Goal: Transaction & Acquisition: Purchase product/service

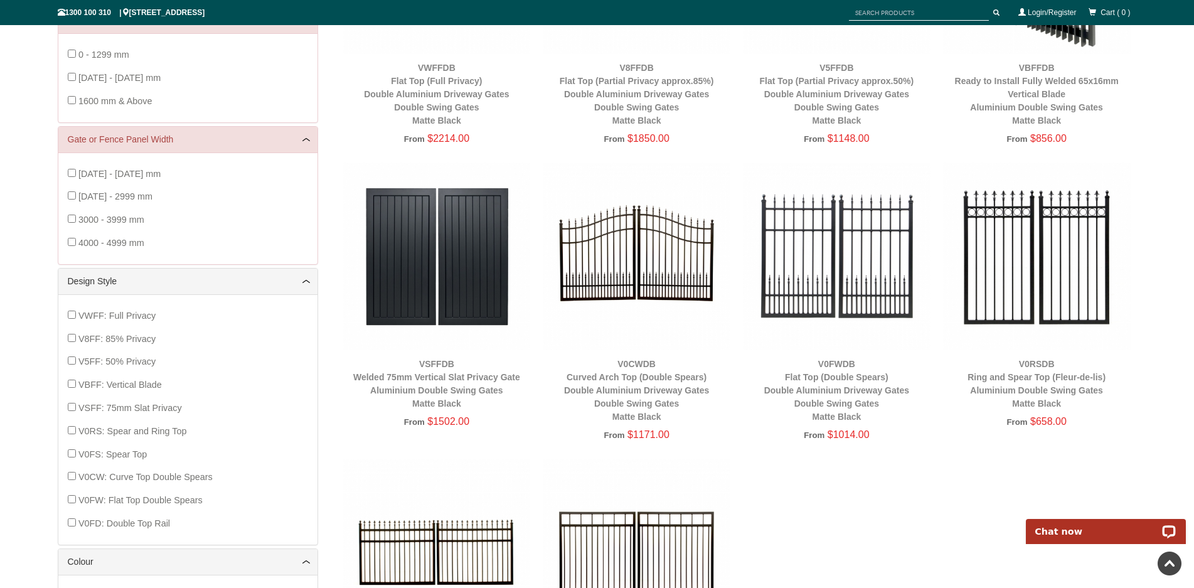
scroll to position [282, 0]
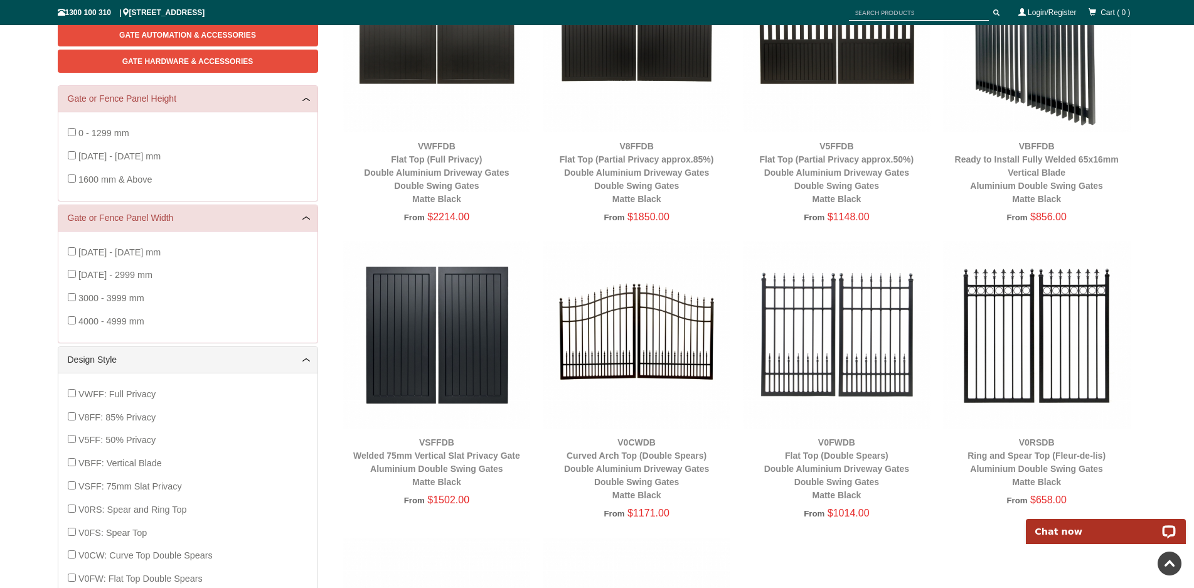
click at [641, 356] on img at bounding box center [637, 335] width 188 height 188
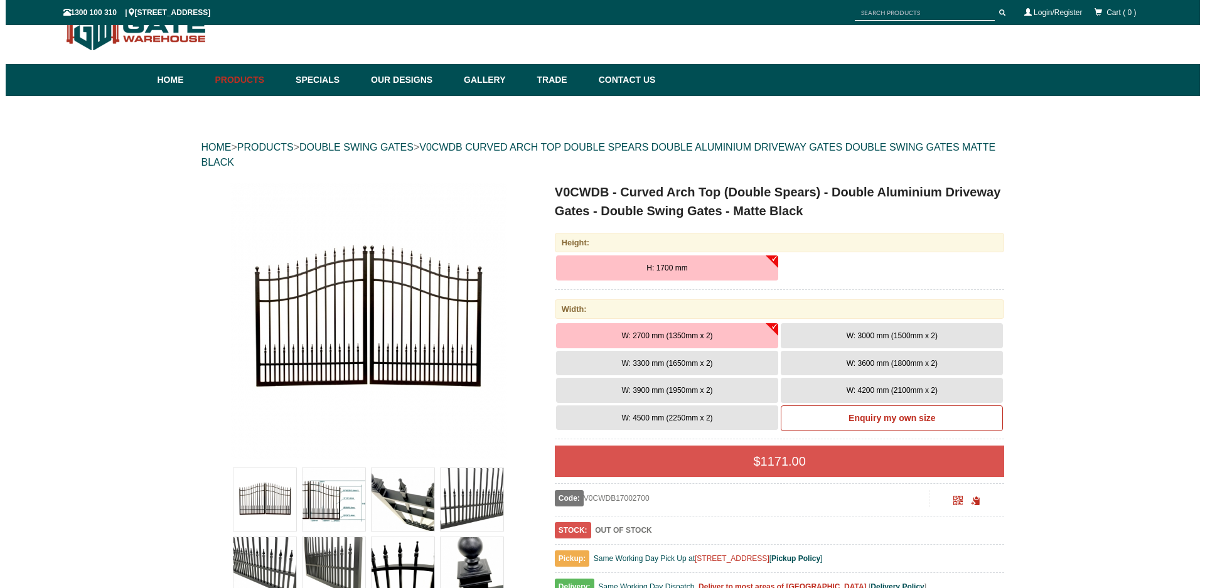
scroll to position [94, 0]
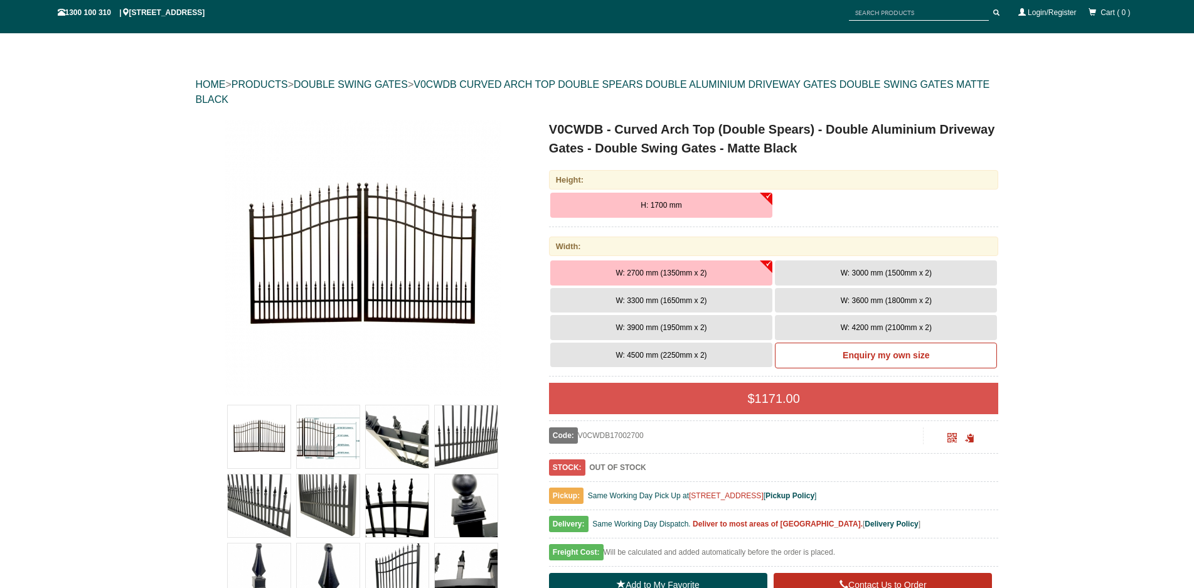
click at [474, 274] on img at bounding box center [363, 258] width 276 height 276
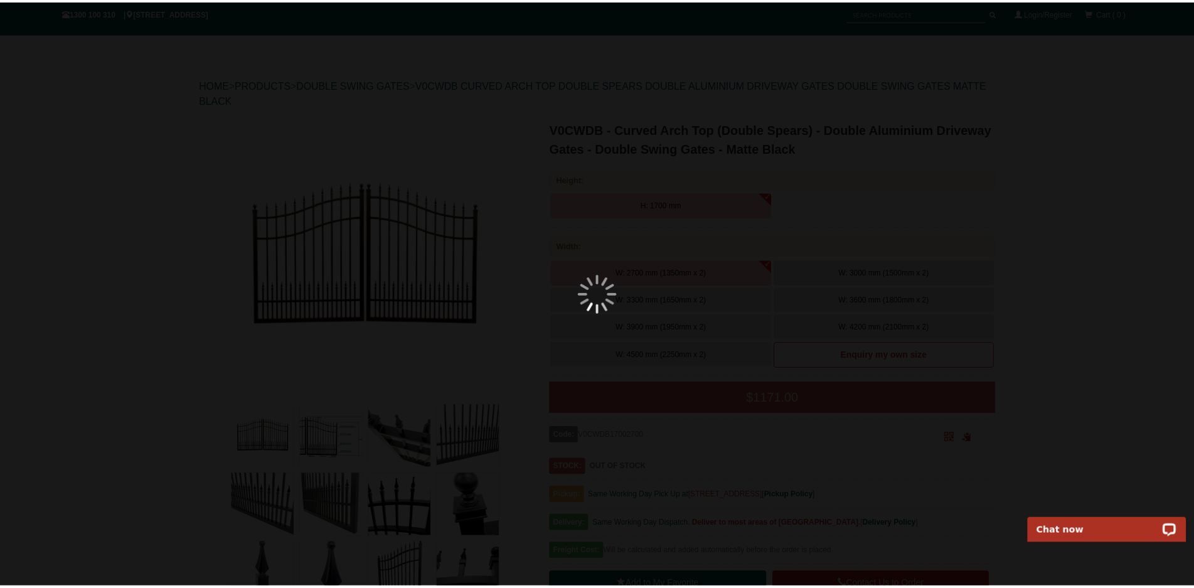
scroll to position [0, 0]
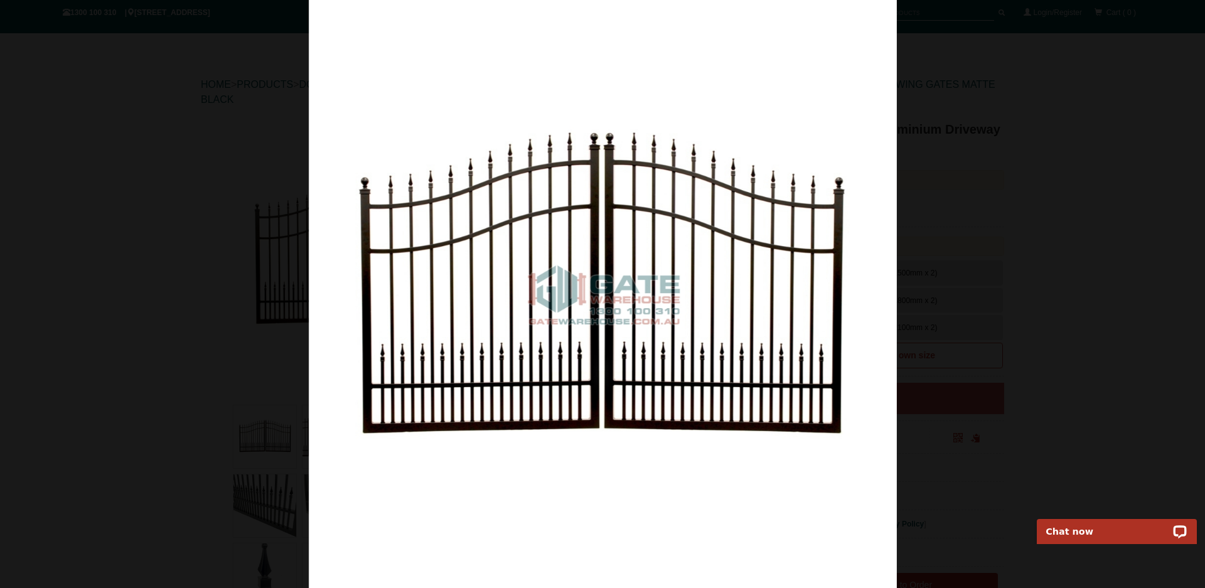
click at [941, 264] on div at bounding box center [602, 294] width 1205 height 588
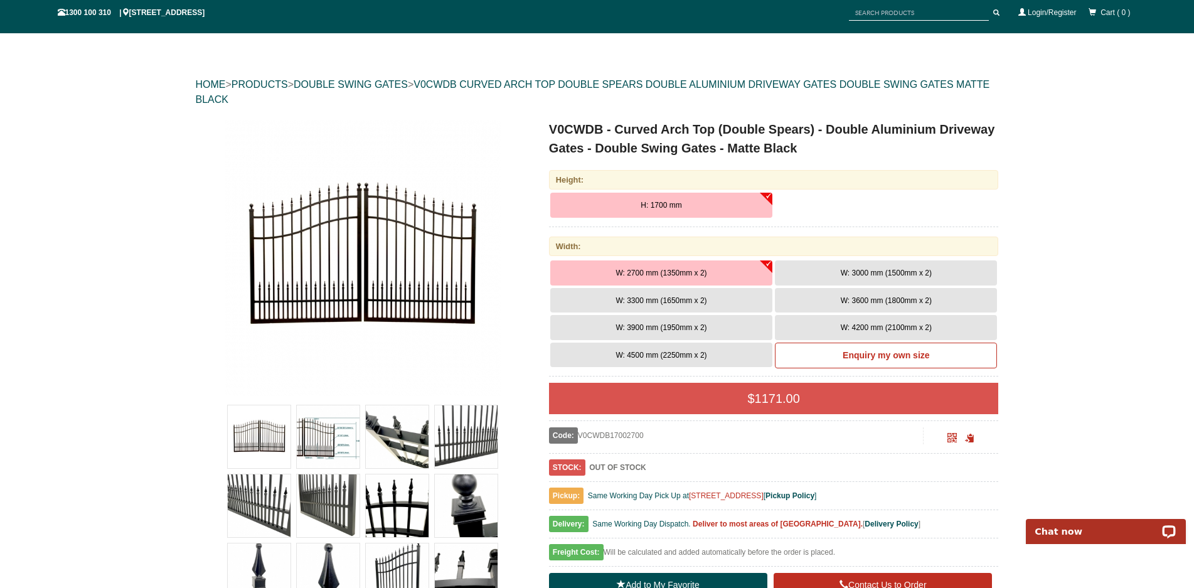
click at [416, 262] on img at bounding box center [363, 258] width 276 height 276
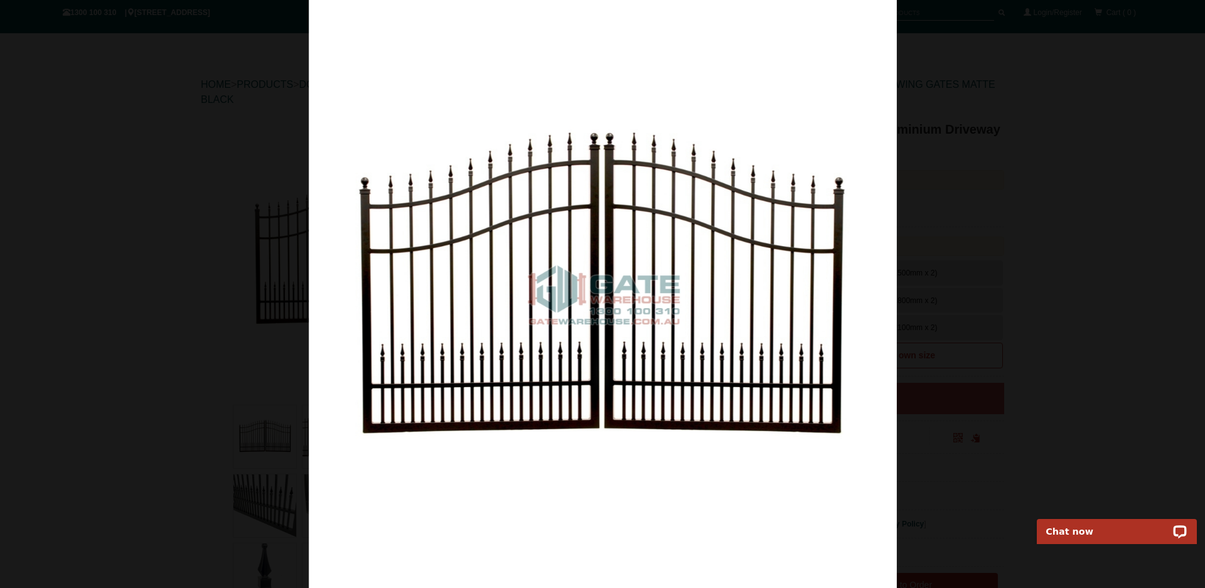
click at [768, 248] on img at bounding box center [603, 294] width 588 height 588
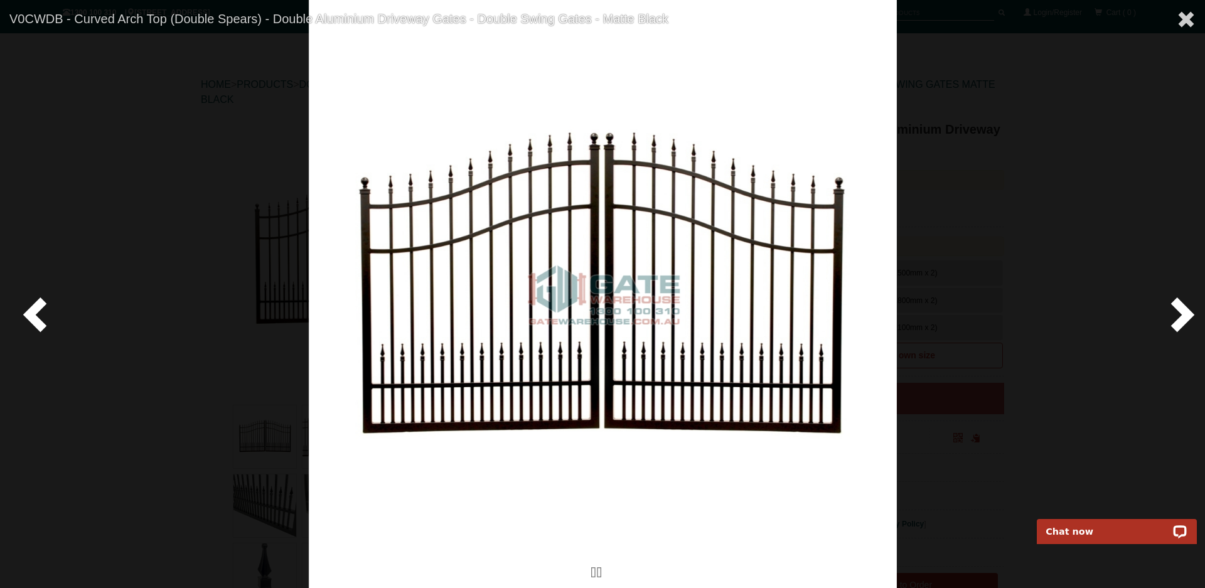
click at [1179, 314] on span at bounding box center [1180, 314] width 38 height 38
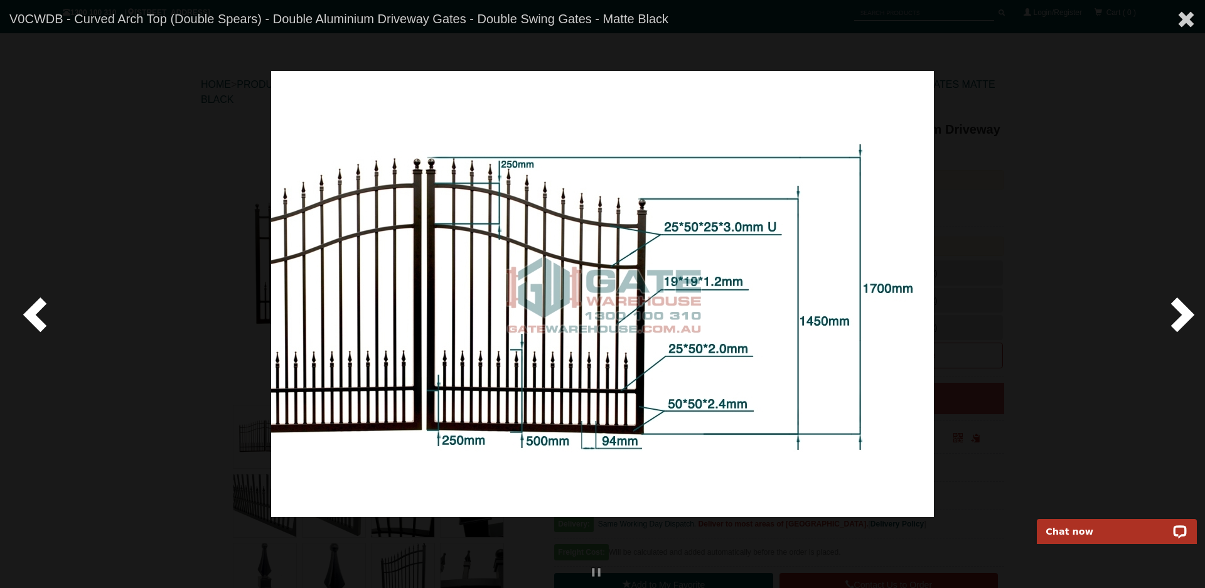
click at [1179, 314] on span at bounding box center [1180, 314] width 38 height 38
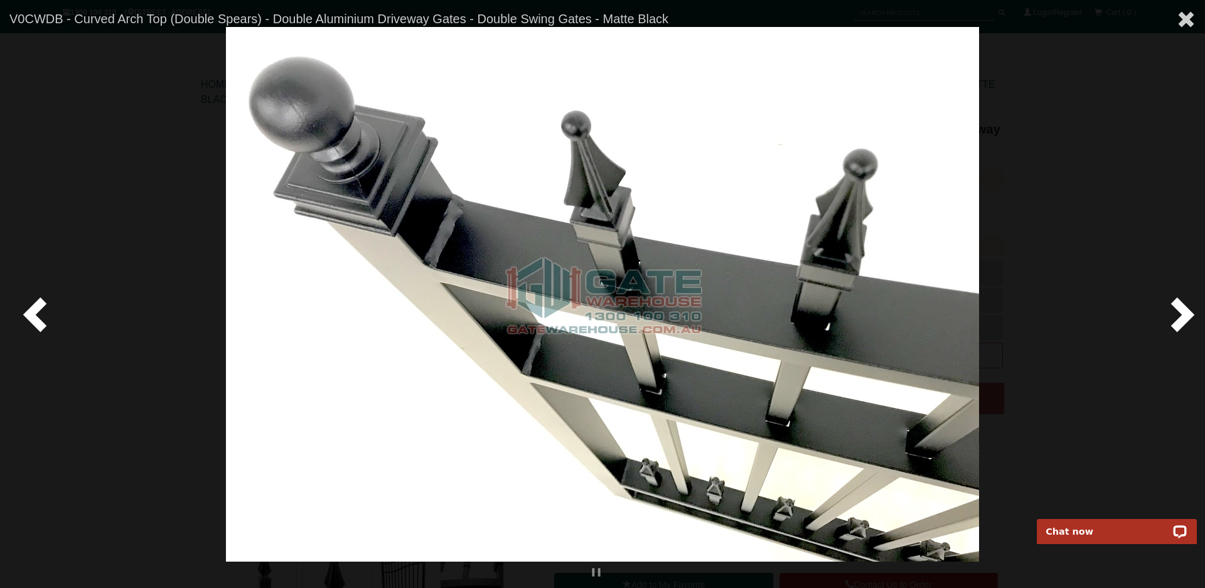
click at [1179, 314] on span at bounding box center [1180, 314] width 38 height 38
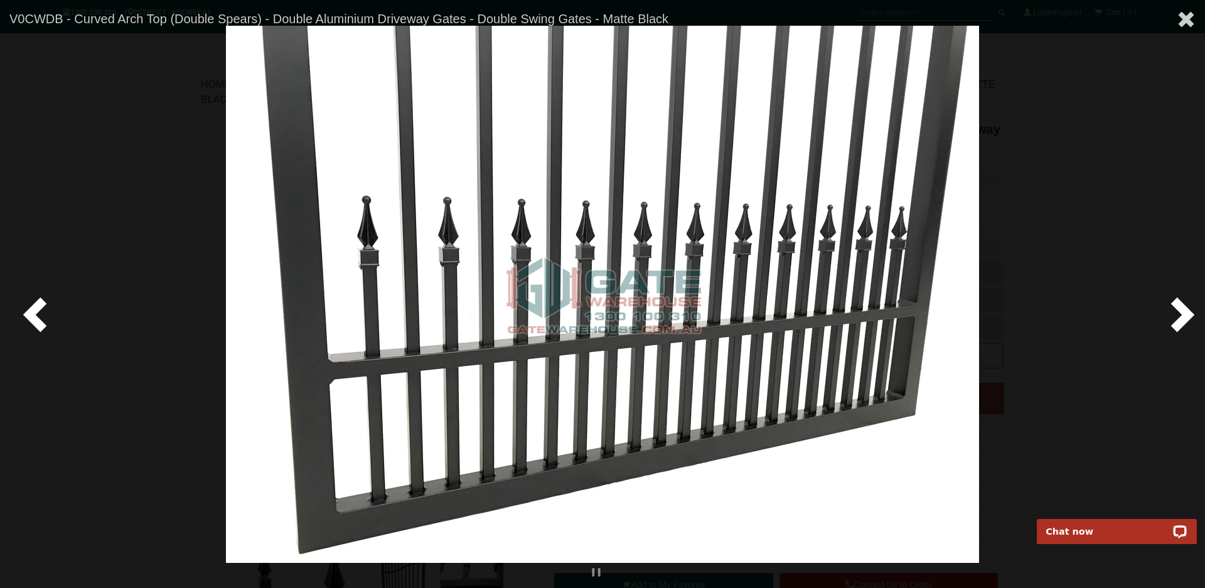
click at [1179, 314] on span at bounding box center [1180, 314] width 38 height 38
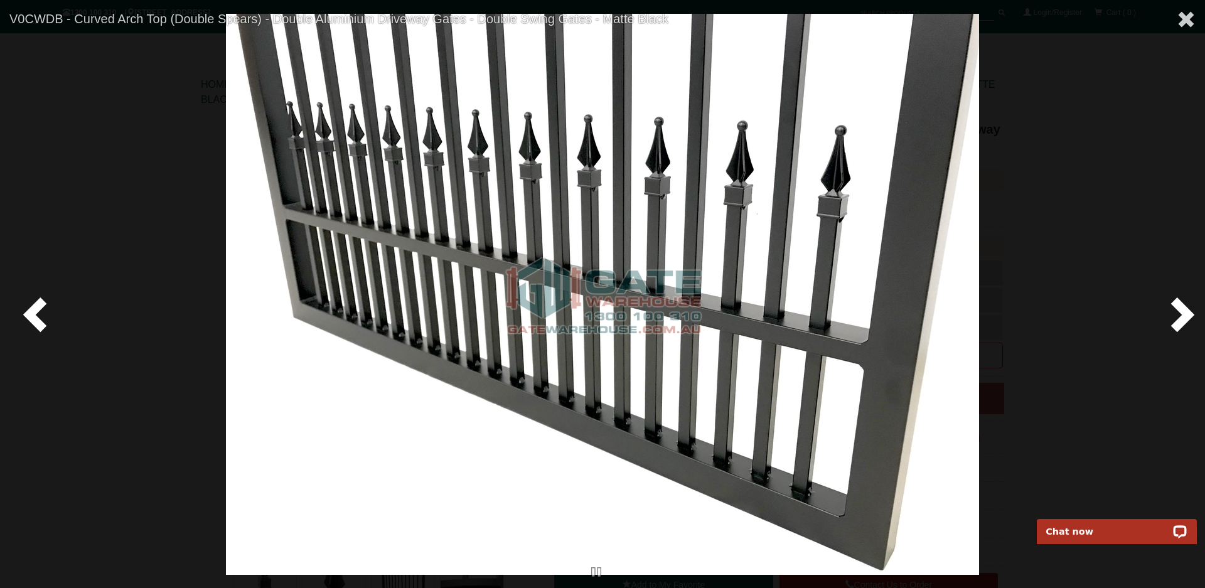
click at [1179, 314] on span at bounding box center [1180, 314] width 38 height 38
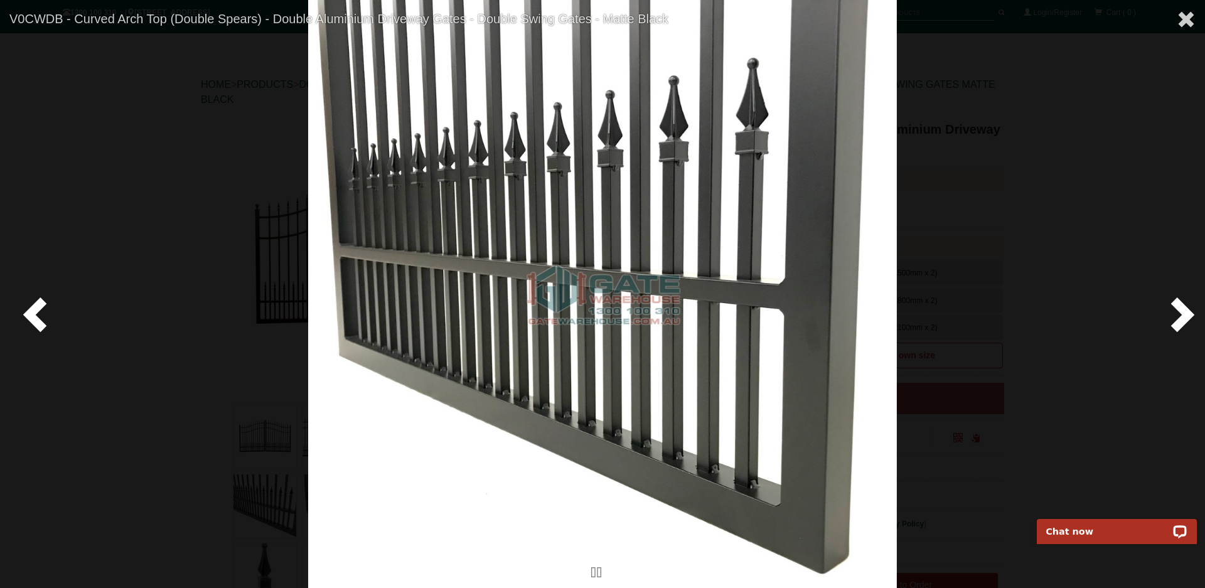
click at [1179, 314] on span at bounding box center [1180, 314] width 38 height 38
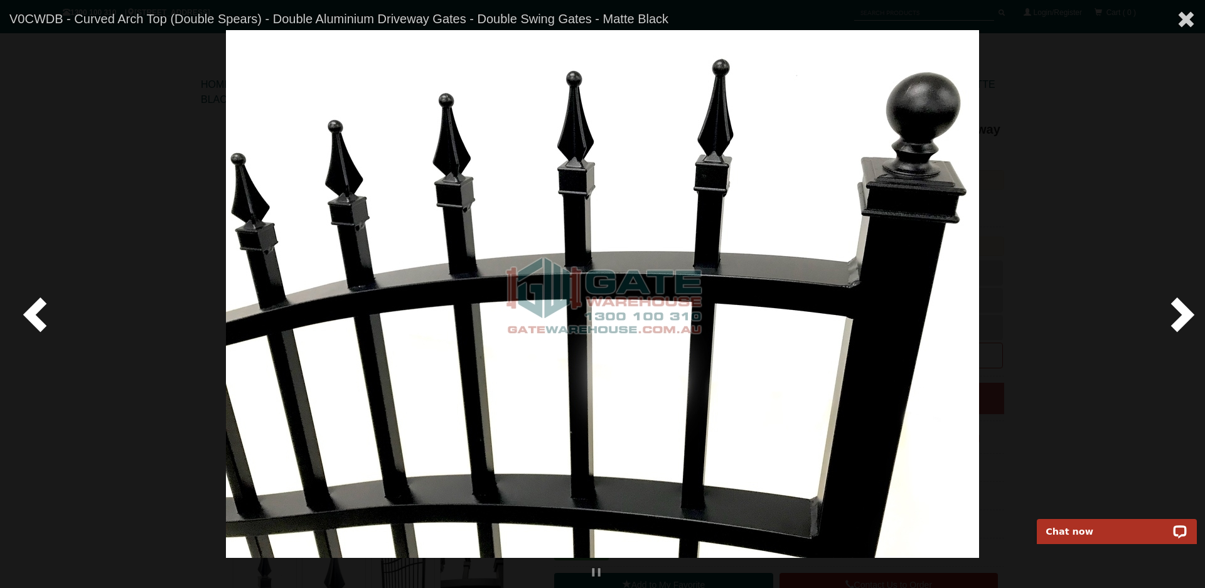
click at [1179, 314] on span at bounding box center [1180, 314] width 38 height 38
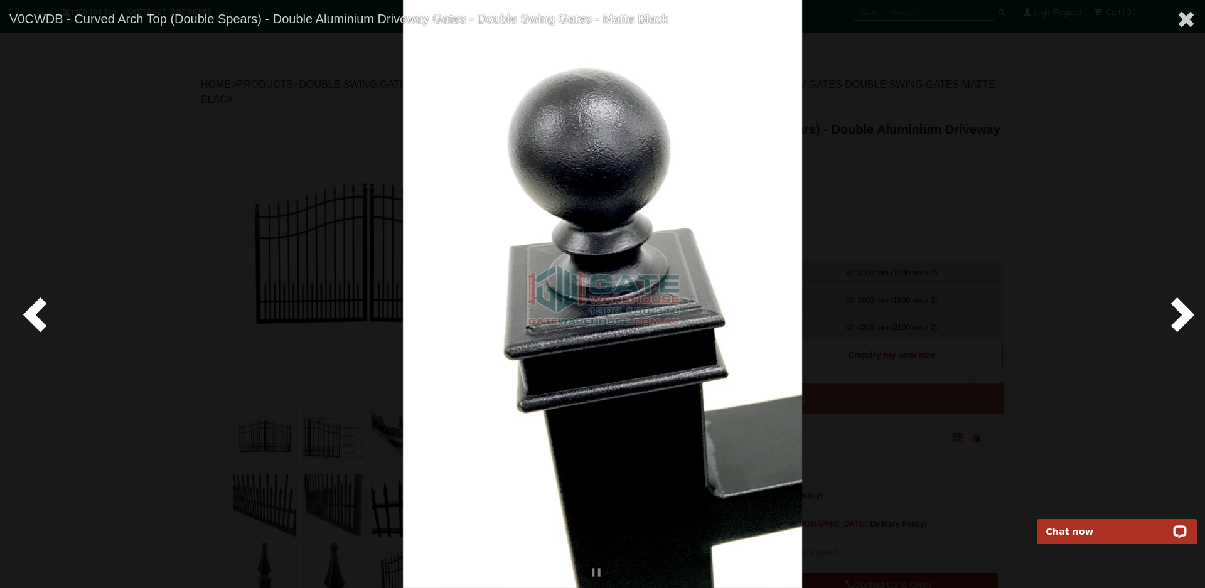
click at [1179, 314] on span at bounding box center [1180, 314] width 38 height 38
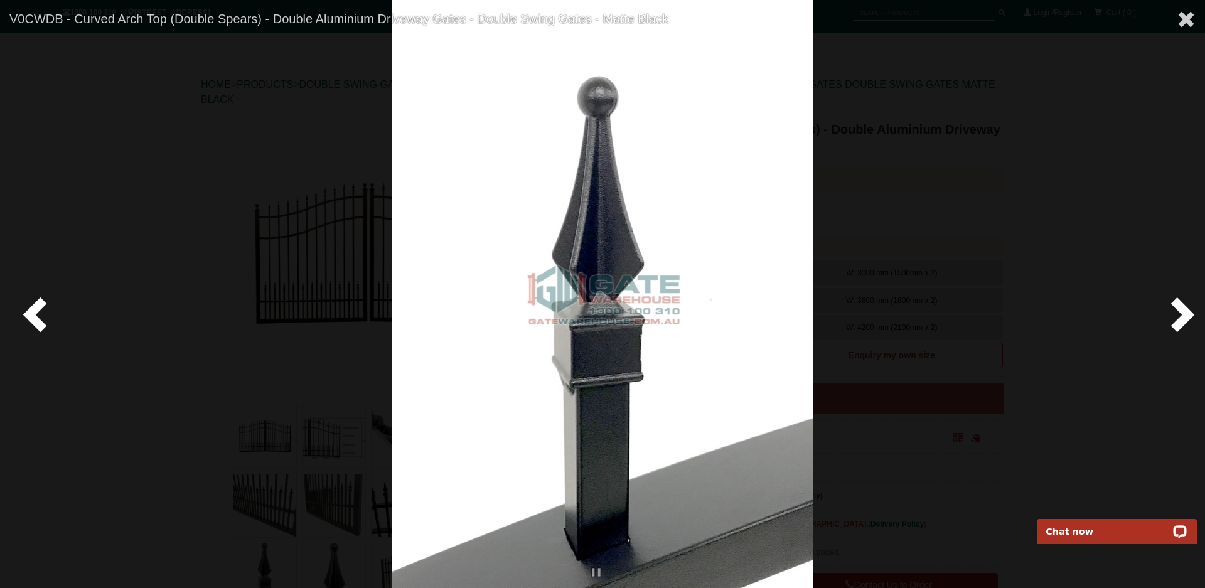
click at [1179, 314] on span at bounding box center [1180, 314] width 38 height 38
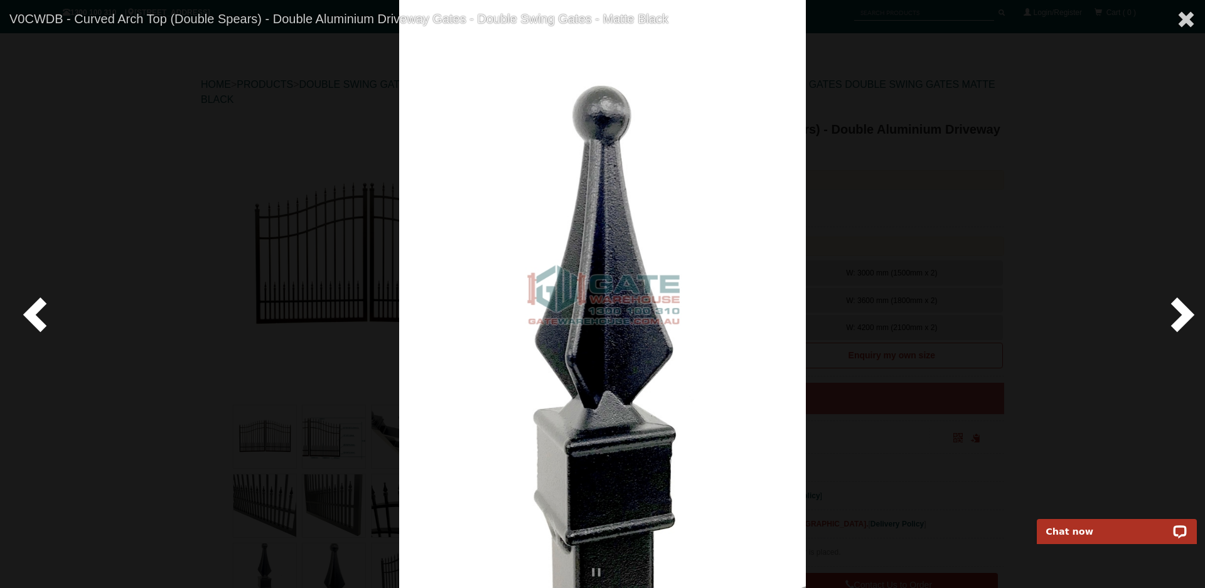
click at [1179, 314] on span at bounding box center [1180, 314] width 38 height 38
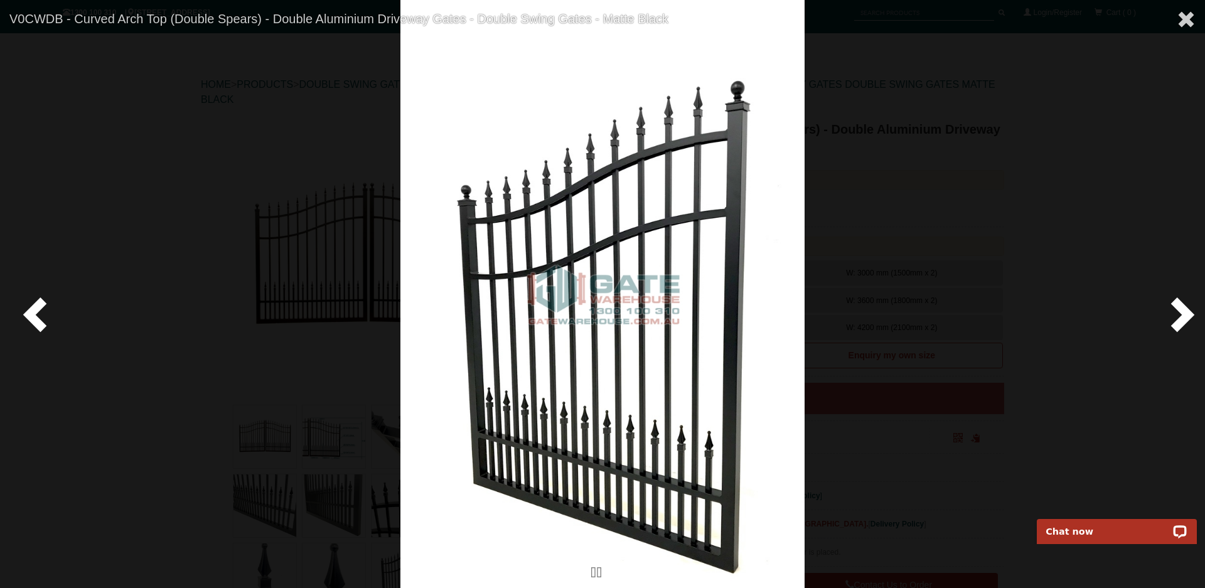
click at [1179, 314] on span at bounding box center [1180, 314] width 38 height 38
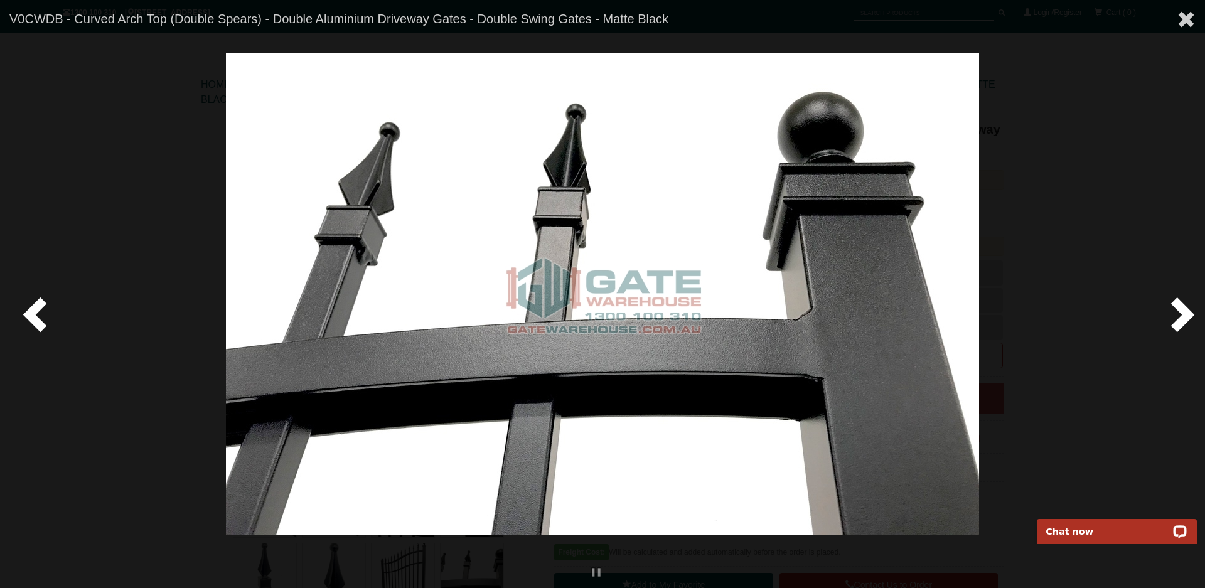
click at [1188, 319] on span at bounding box center [1180, 314] width 38 height 38
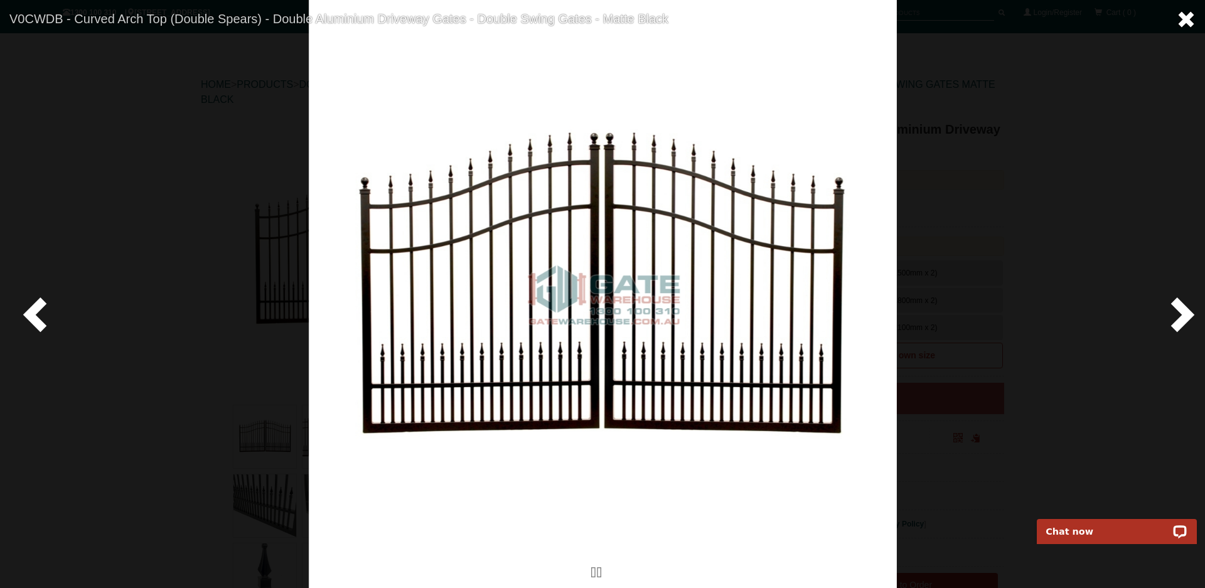
click at [1179, 13] on span at bounding box center [1186, 19] width 19 height 19
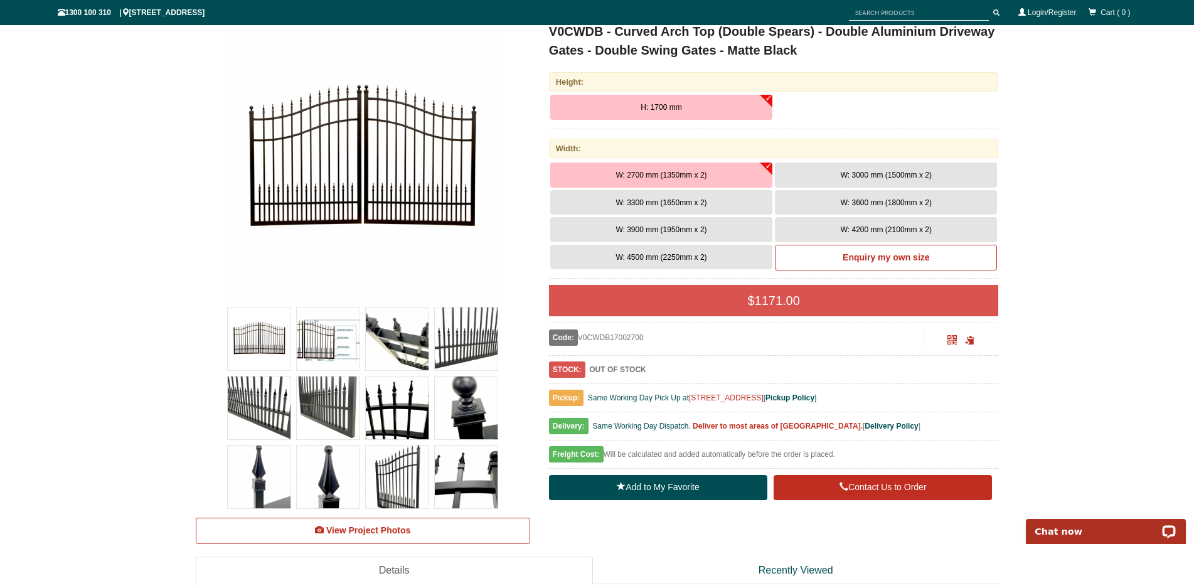
scroll to position [220, 0]
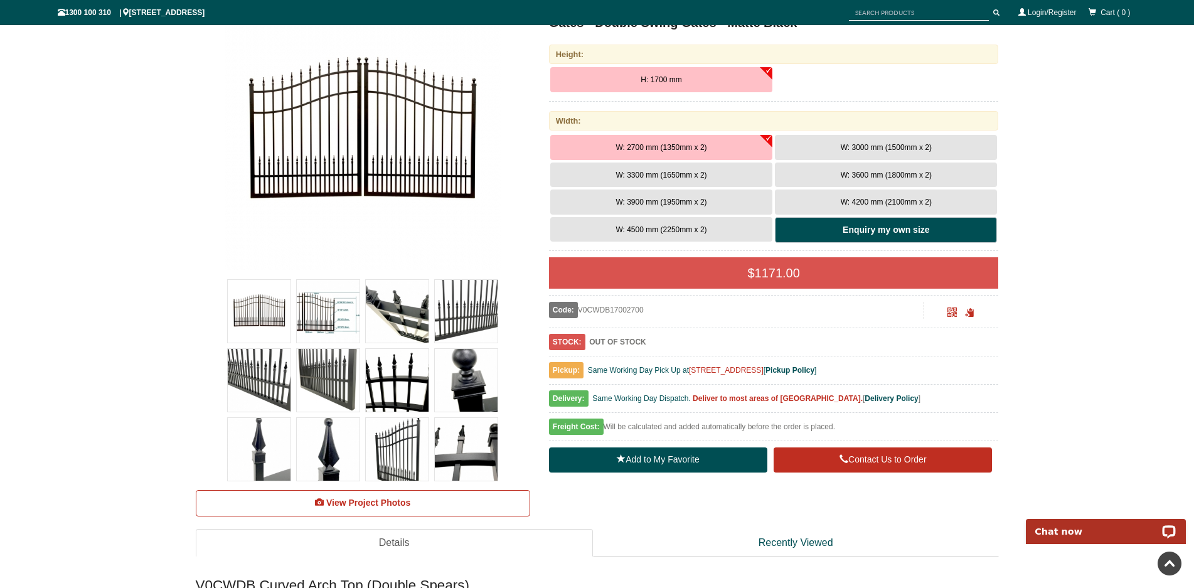
click at [854, 222] on link "Enquiry my own size" at bounding box center [886, 230] width 222 height 26
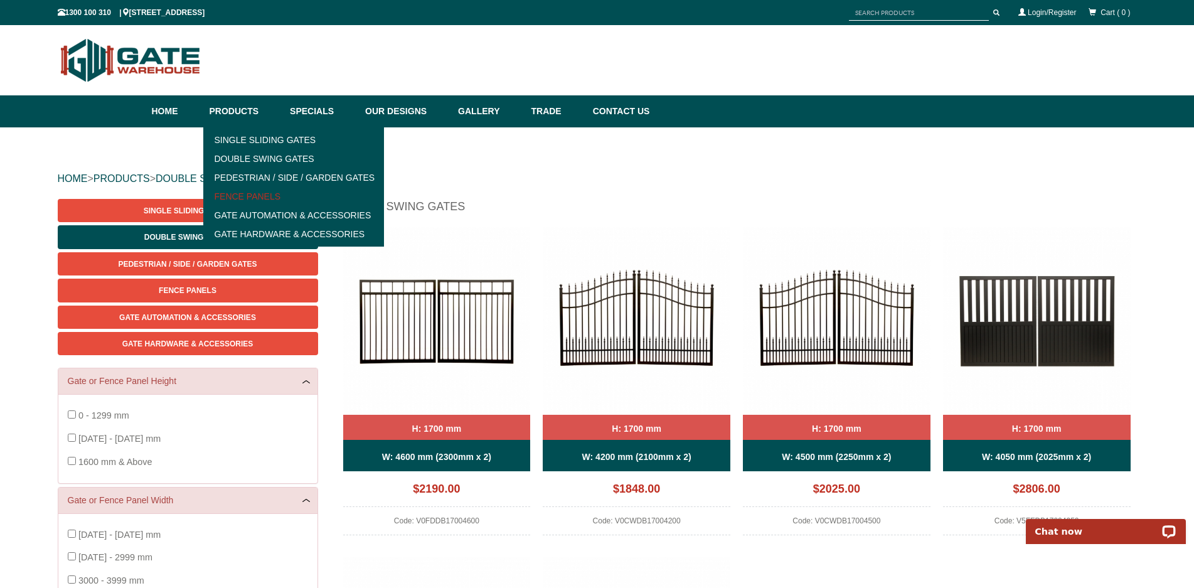
click at [245, 198] on link "Fence Panels" at bounding box center [294, 196] width 174 height 19
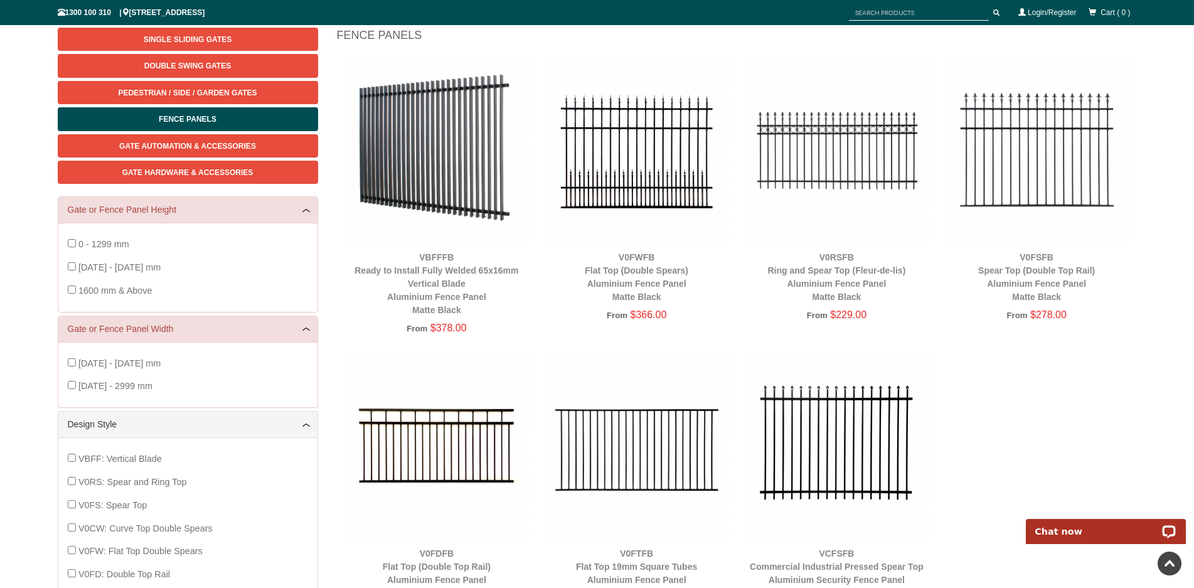
scroll to position [157, 0]
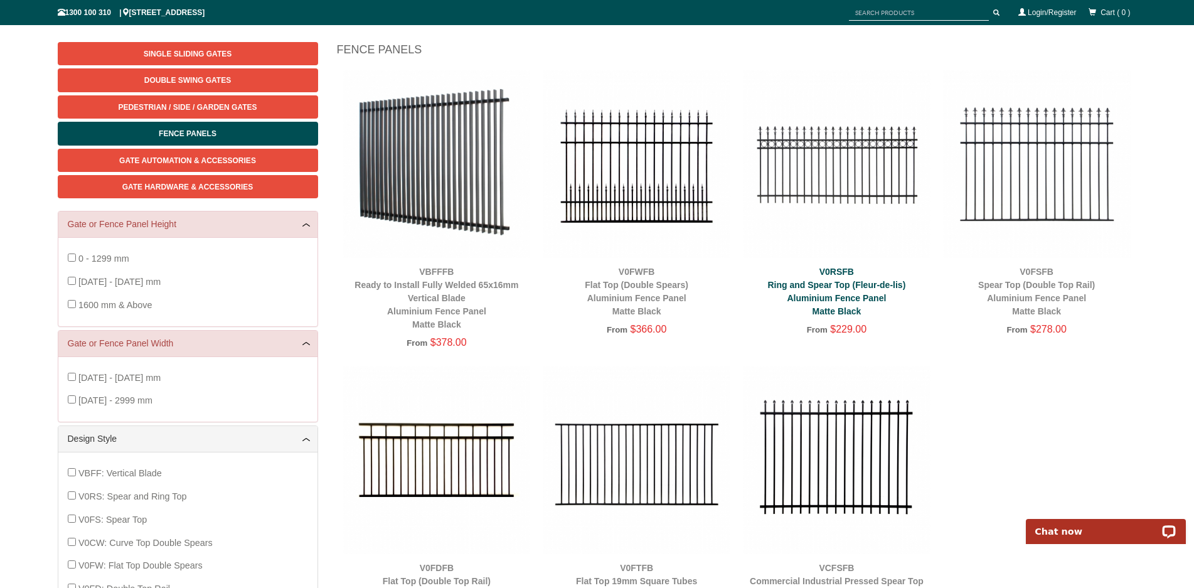
click at [833, 273] on link "V0RSFB Ring and Spear Top (Fleur-de-lis) Aluminium Fence Panel Matte Black" at bounding box center [837, 292] width 138 height 50
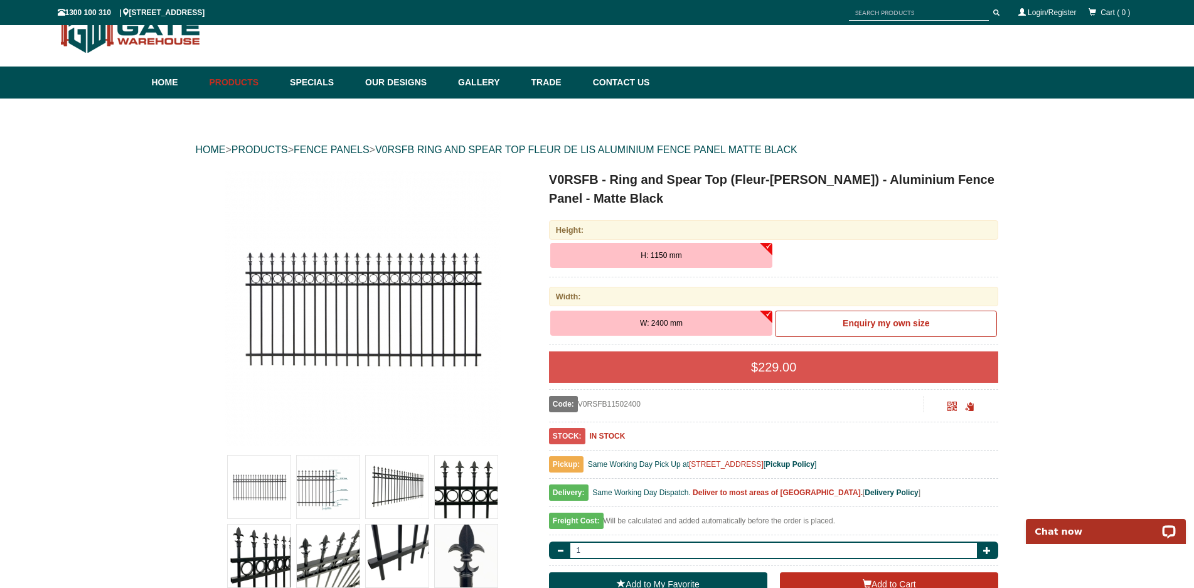
scroll to position [31, 0]
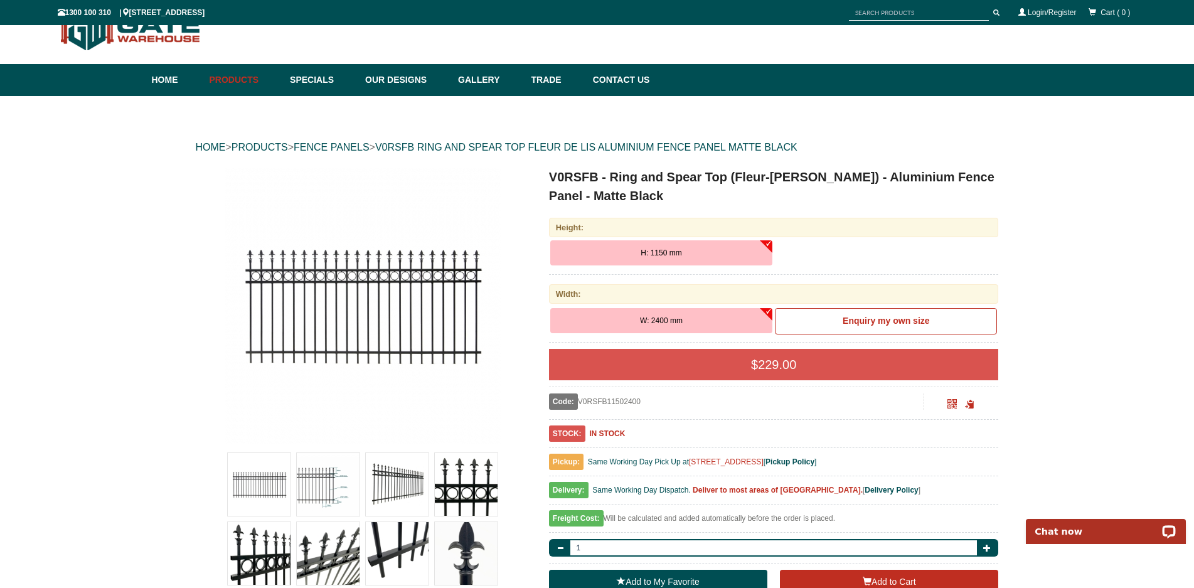
click at [437, 331] on img at bounding box center [363, 306] width 276 height 276
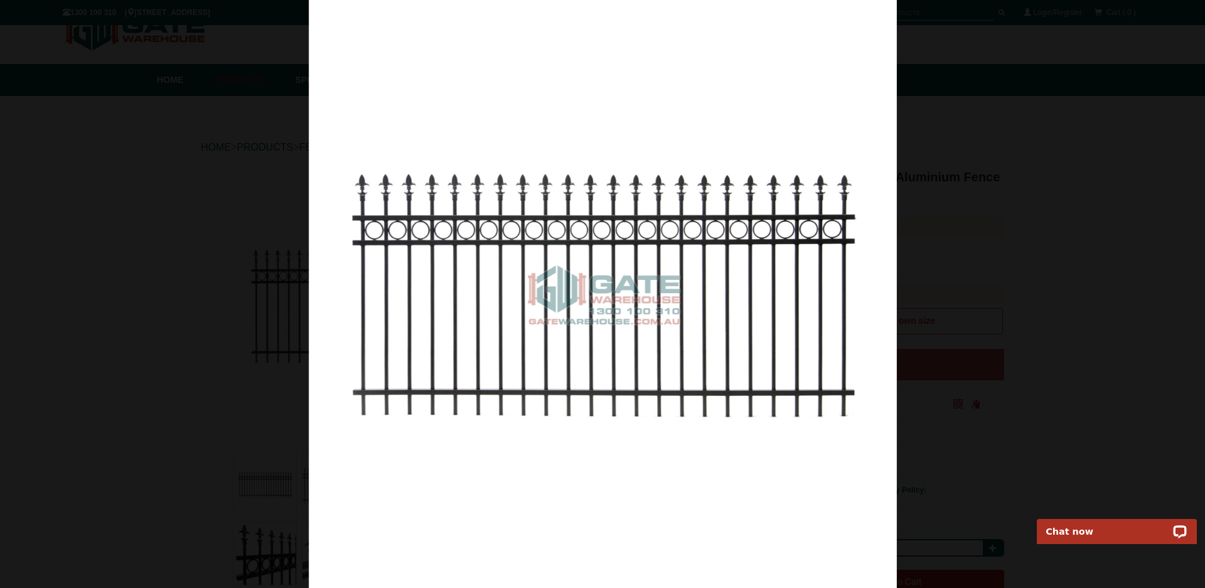
click at [631, 102] on img at bounding box center [603, 294] width 588 height 588
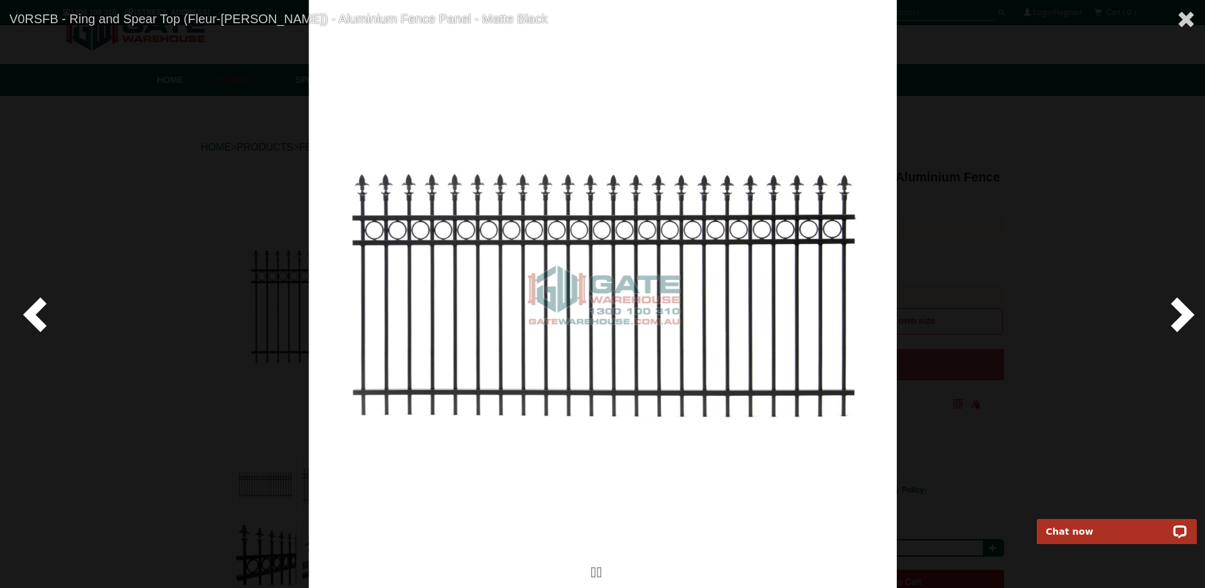
click at [1189, 318] on span at bounding box center [1180, 314] width 38 height 38
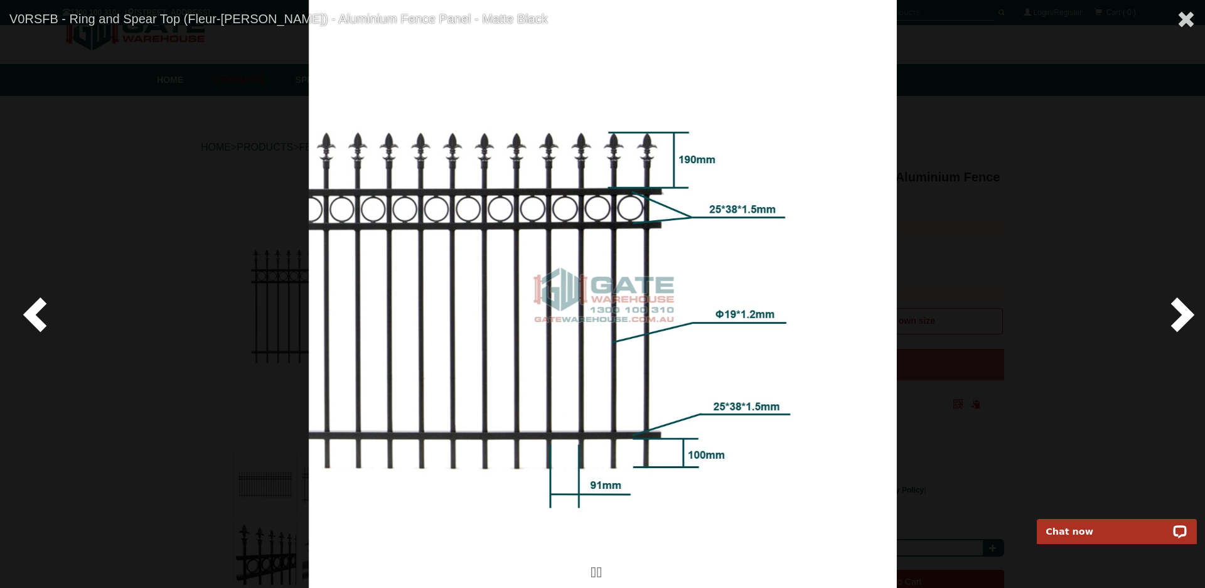
click at [1189, 318] on span at bounding box center [1180, 314] width 38 height 38
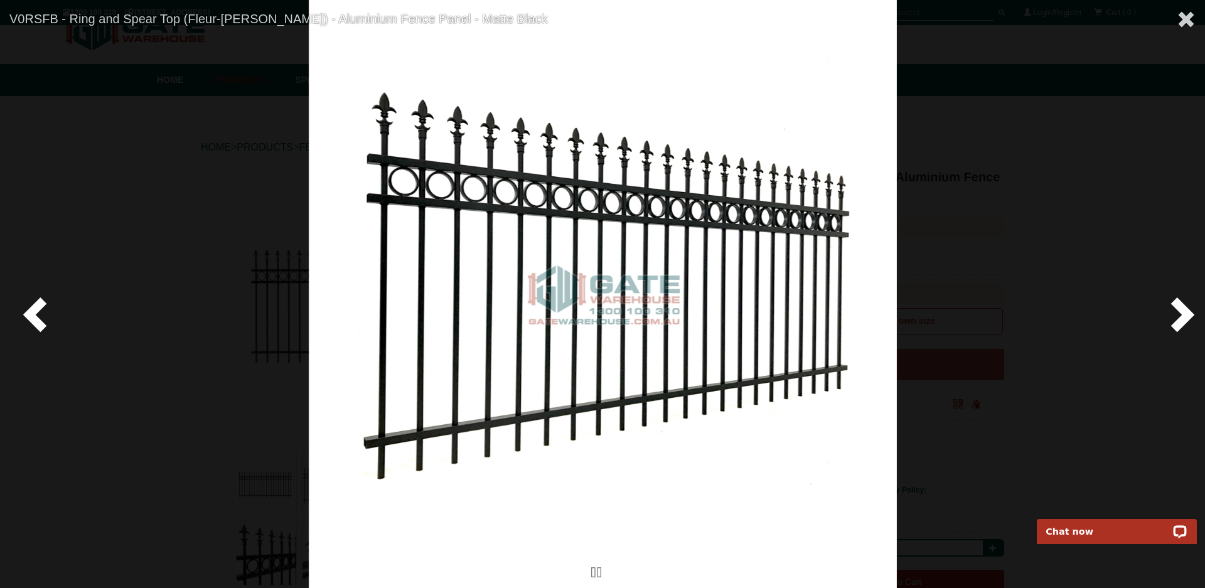
click at [1189, 318] on span at bounding box center [1180, 314] width 38 height 38
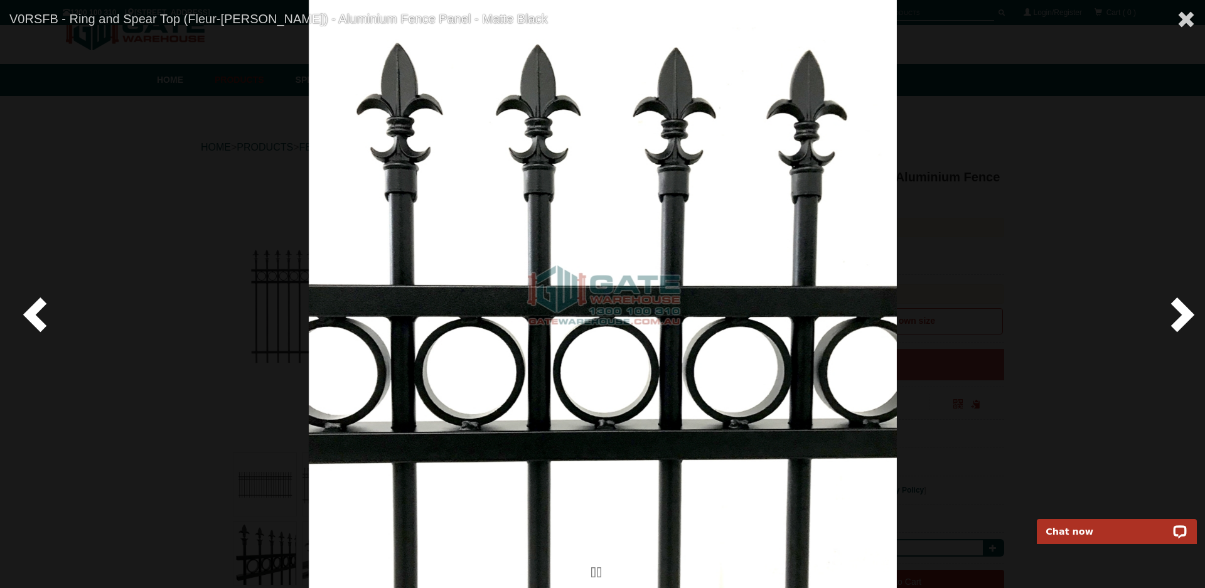
click at [1189, 318] on span at bounding box center [1180, 314] width 38 height 38
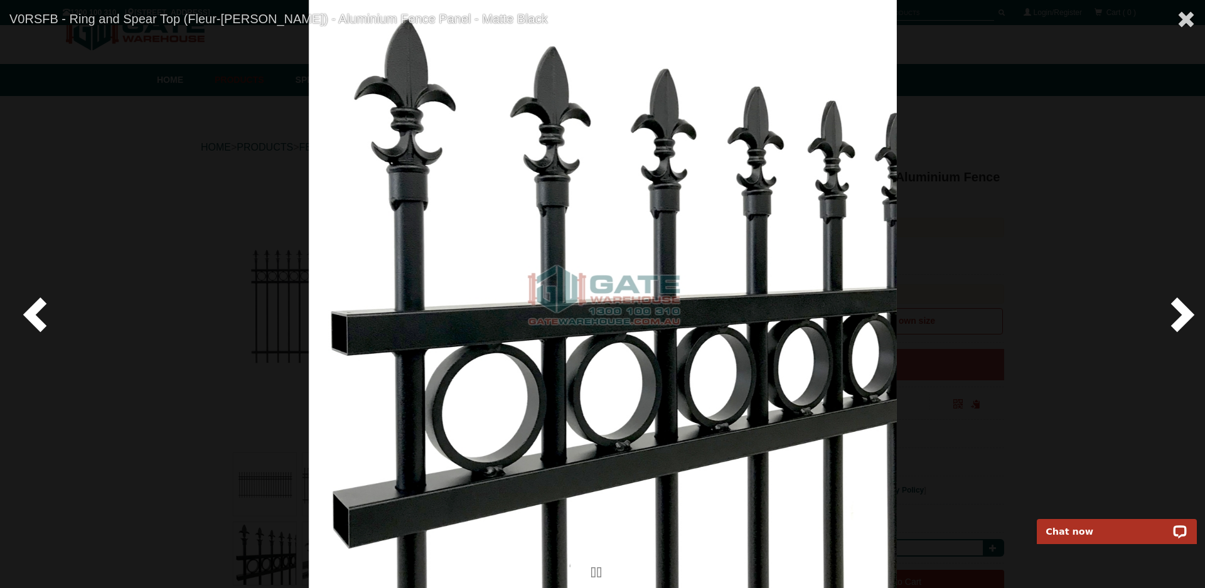
click at [1189, 318] on span at bounding box center [1180, 314] width 38 height 38
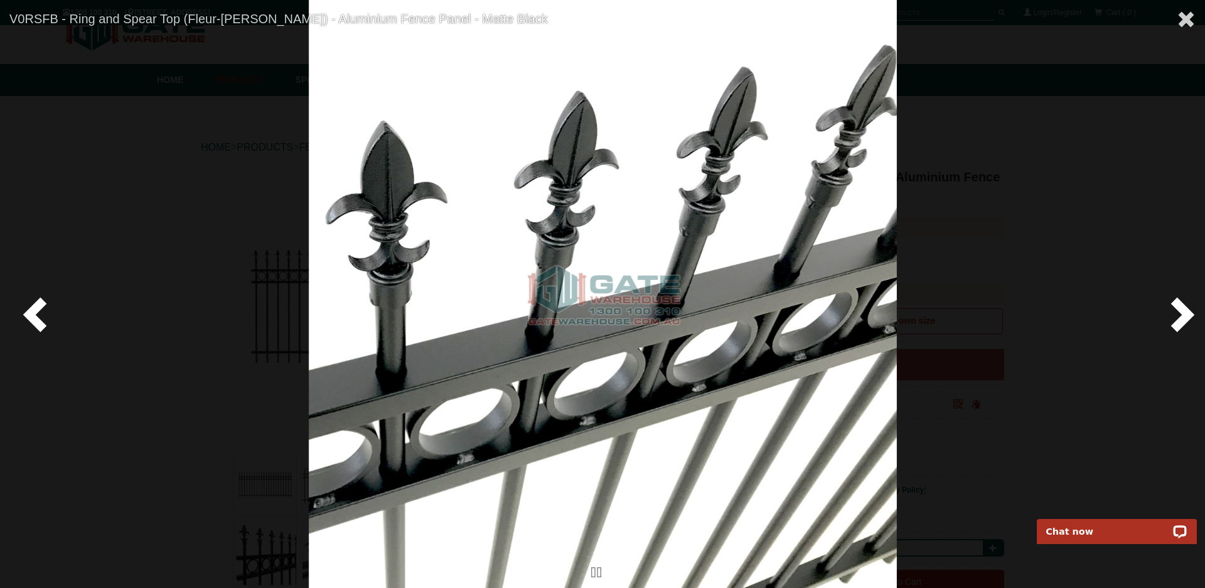
click at [1189, 318] on span at bounding box center [1180, 314] width 38 height 38
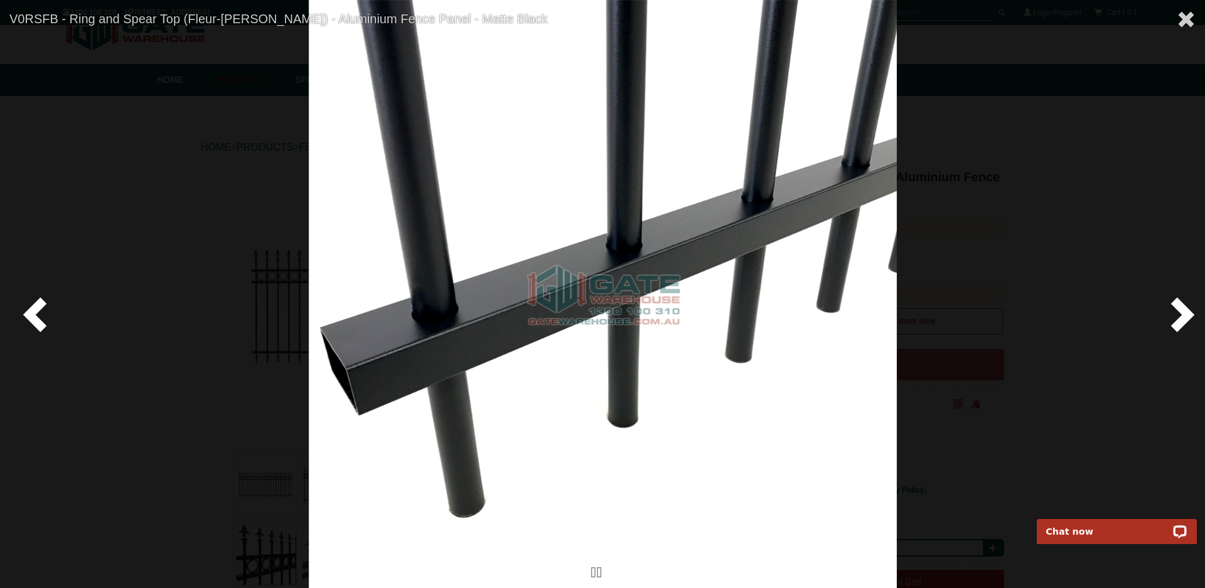
click at [1189, 318] on span at bounding box center [1180, 314] width 38 height 38
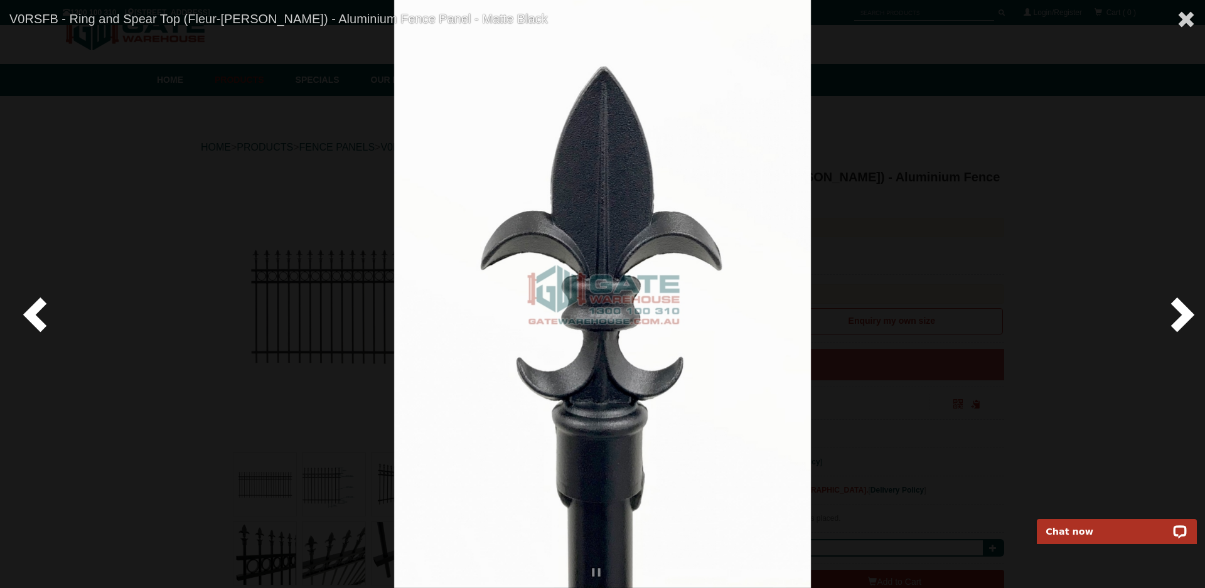
click at [1189, 318] on span at bounding box center [1180, 314] width 38 height 38
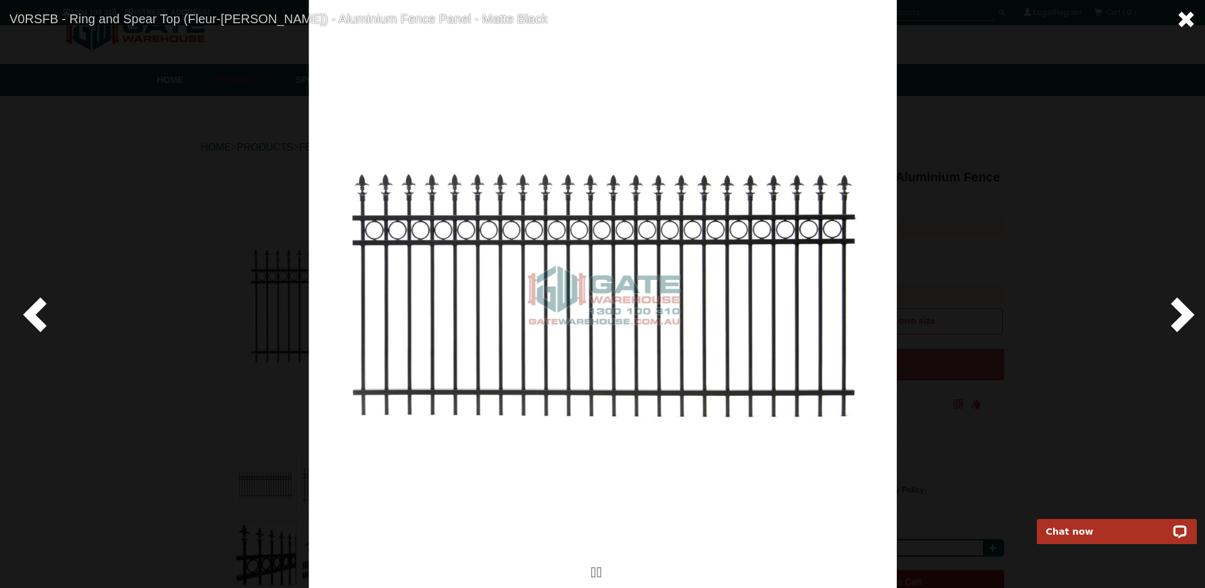
click at [1187, 21] on span at bounding box center [1186, 19] width 19 height 19
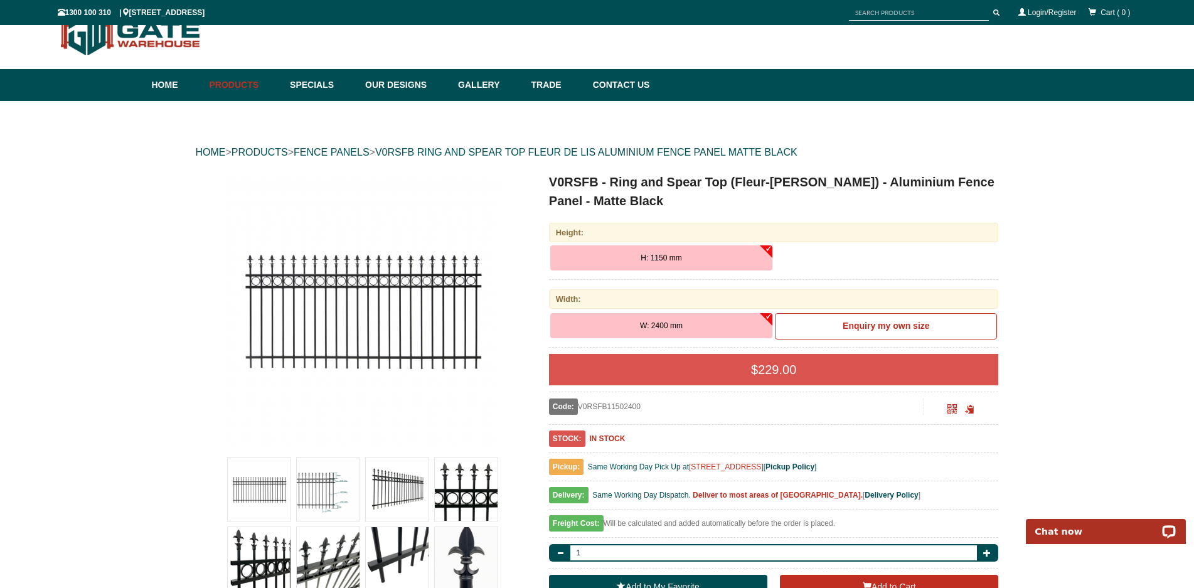
scroll to position [0, 0]
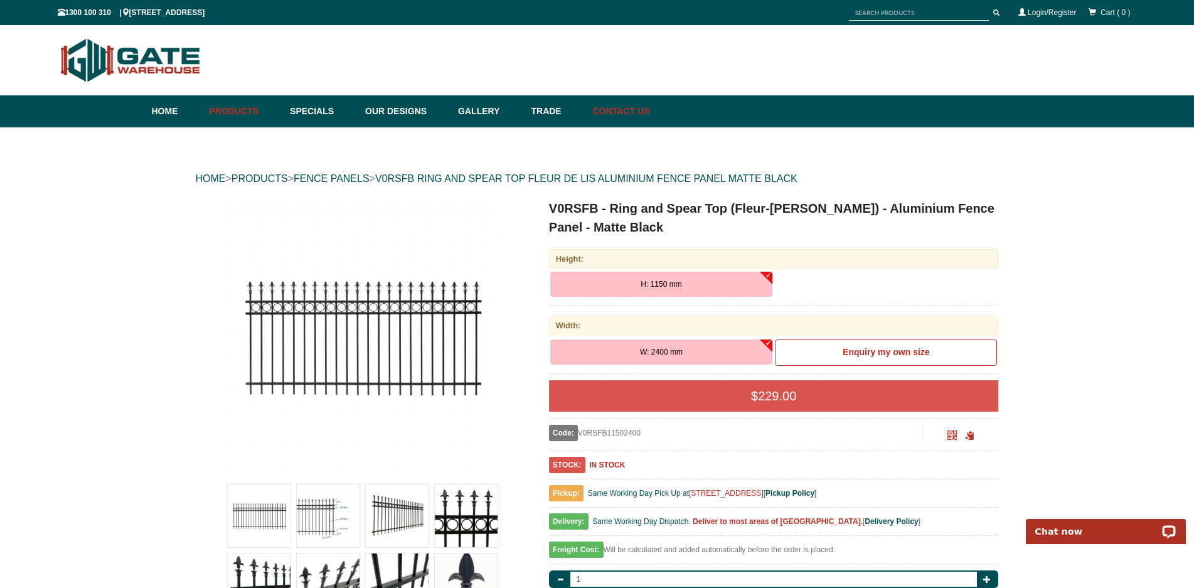
click at [636, 111] on link "Contact Us" at bounding box center [618, 111] width 63 height 32
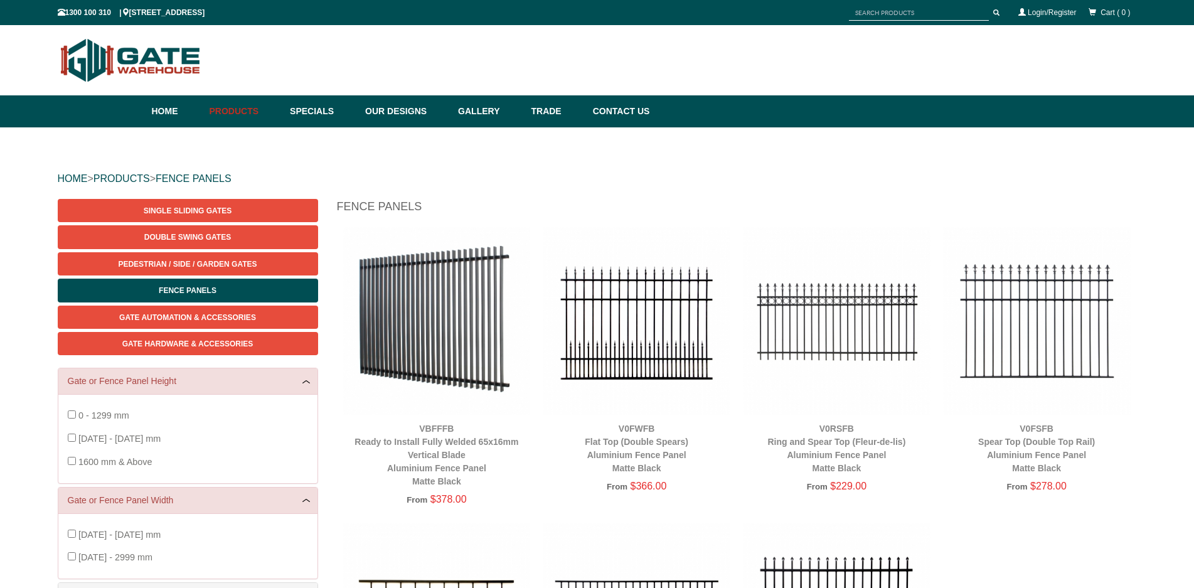
scroll to position [45, 0]
